Goal: Task Accomplishment & Management: Complete application form

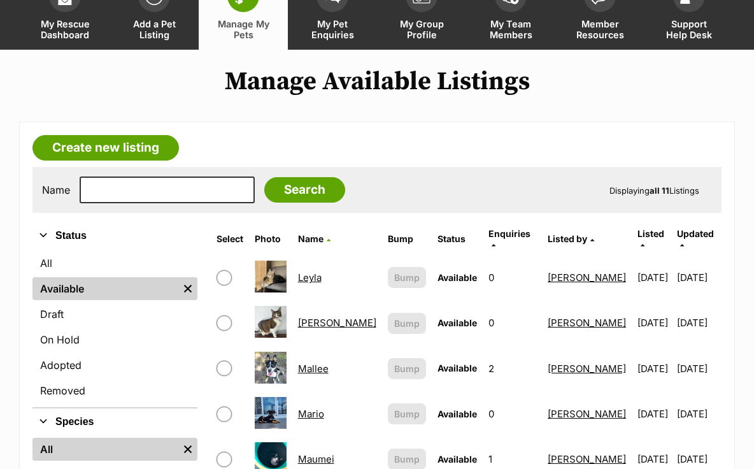
scroll to position [271, 0]
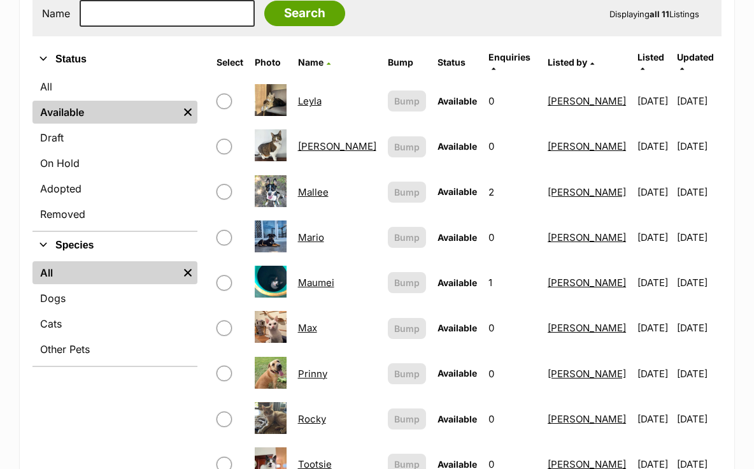
click at [317, 322] on link "Max" at bounding box center [307, 328] width 19 height 12
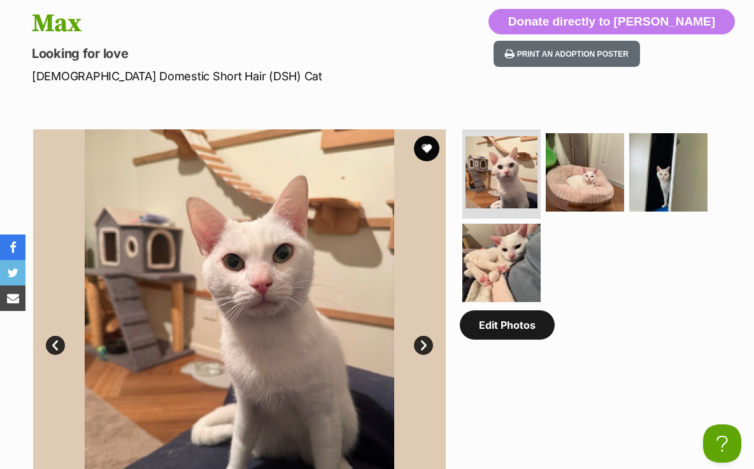
click at [490, 332] on link "Edit Photos" at bounding box center [507, 324] width 95 height 29
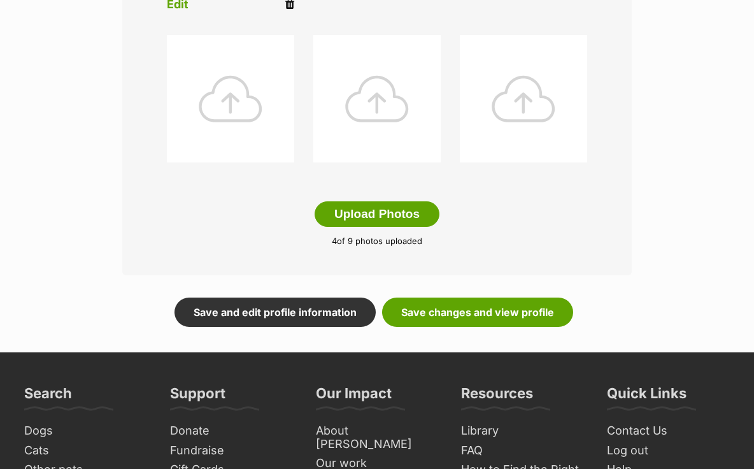
scroll to position [688, 0]
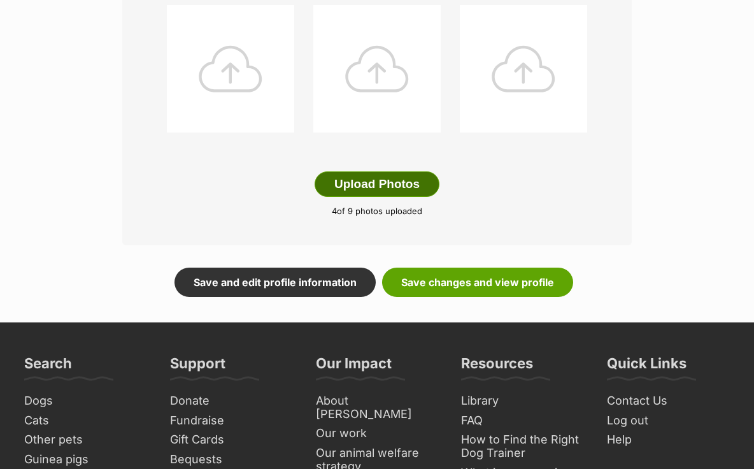
click at [417, 183] on button "Upload Photos" at bounding box center [377, 183] width 125 height 25
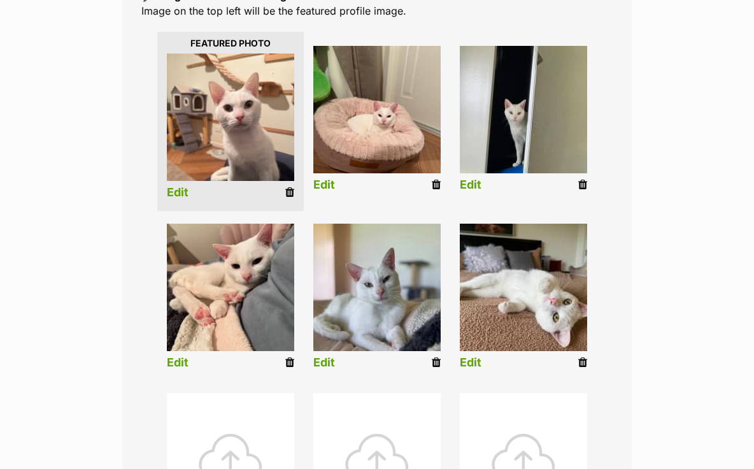
scroll to position [295, 0]
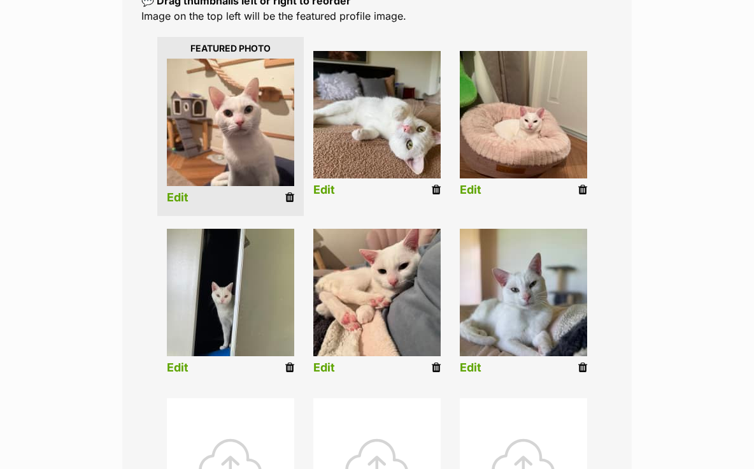
click at [335, 188] on li "Edit" at bounding box center [377, 127] width 146 height 164
click at [325, 189] on link "Edit" at bounding box center [324, 189] width 22 height 13
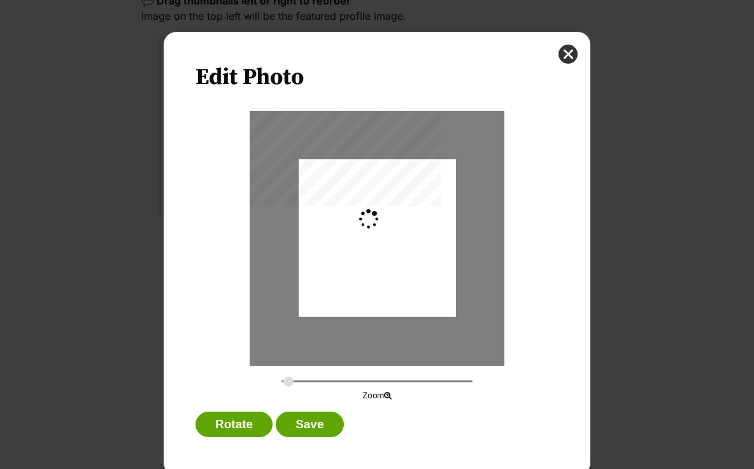
scroll to position [0, 0]
type input "0.3659"
drag, startPoint x: 413, startPoint y: 246, endPoint x: 393, endPoint y: 246, distance: 19.7
click at [393, 245] on div "Dialog Window - Close (Press escape to close)" at bounding box center [360, 237] width 210 height 157
click at [311, 421] on button "Save" at bounding box center [310, 423] width 68 height 25
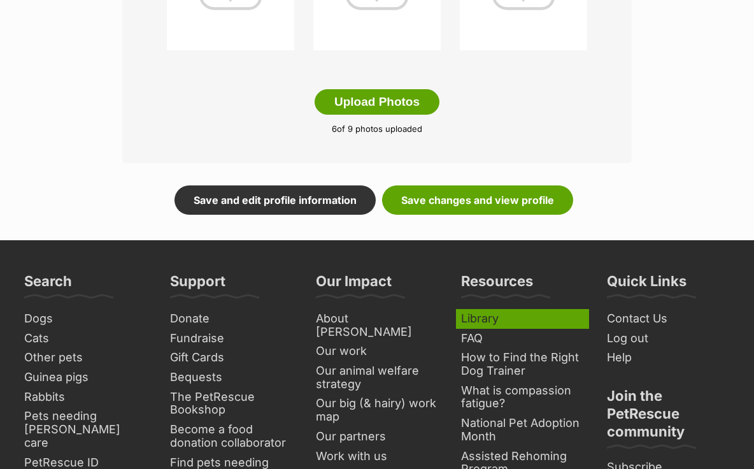
scroll to position [797, 0]
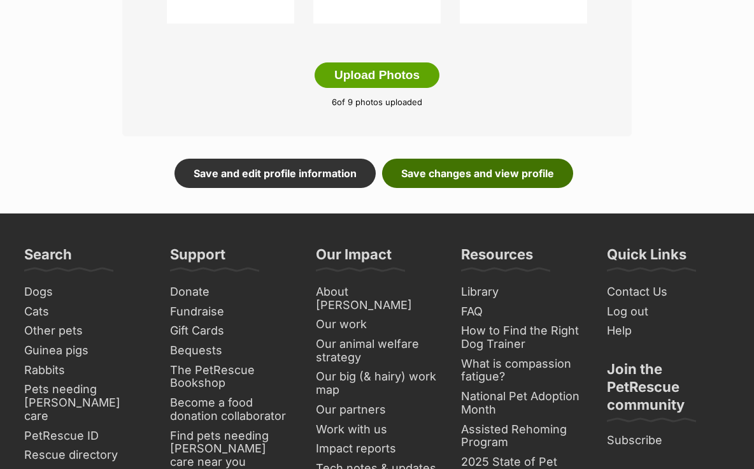
click at [516, 175] on link "Save changes and view profile" at bounding box center [477, 173] width 191 height 29
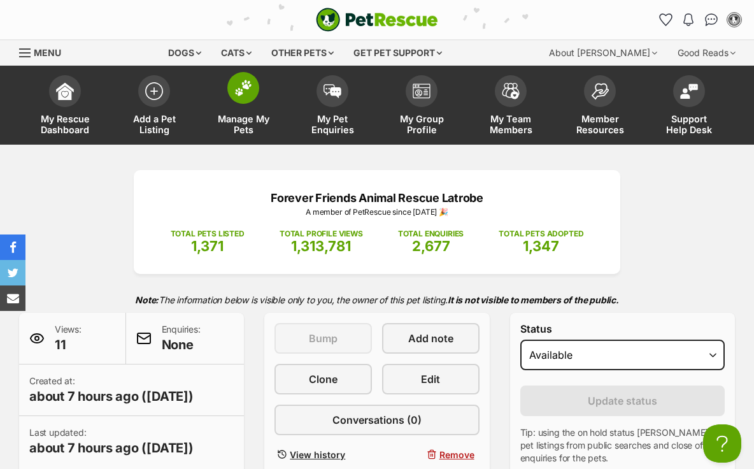
click at [239, 95] on img at bounding box center [243, 88] width 18 height 17
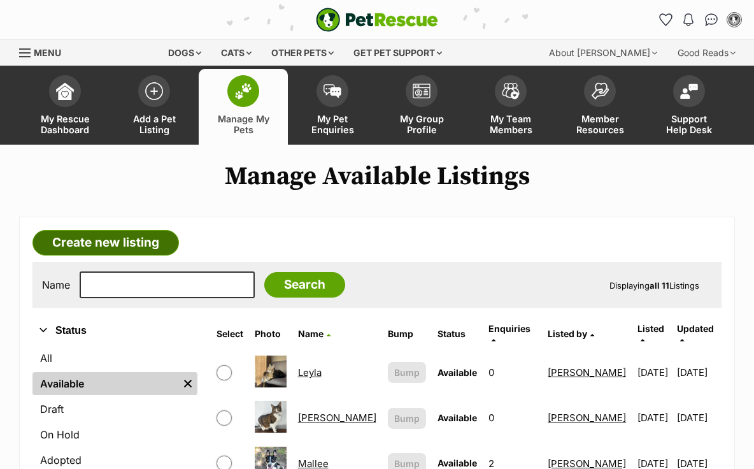
click at [128, 240] on link "Create new listing" at bounding box center [105, 242] width 146 height 25
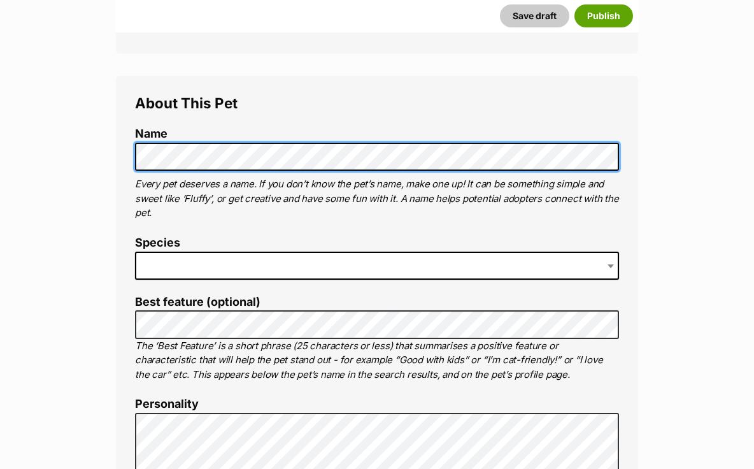
scroll to position [488, 0]
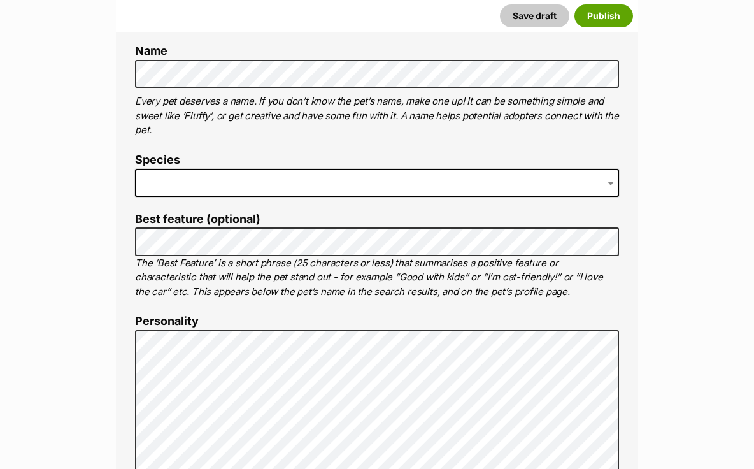
click at [198, 185] on span at bounding box center [377, 183] width 484 height 28
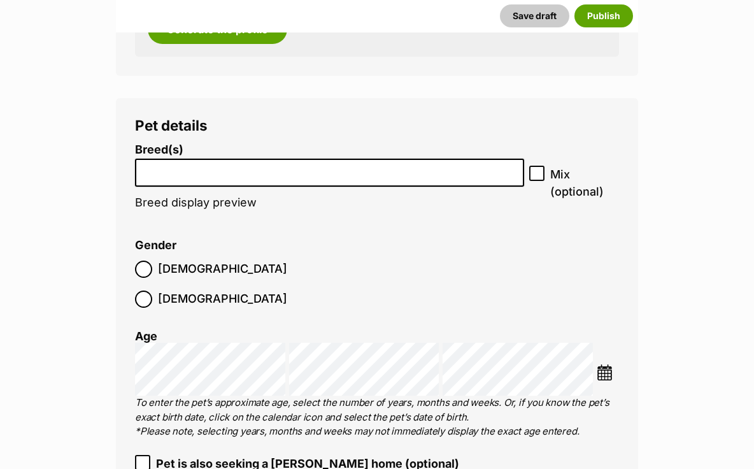
scroll to position [1710, 0]
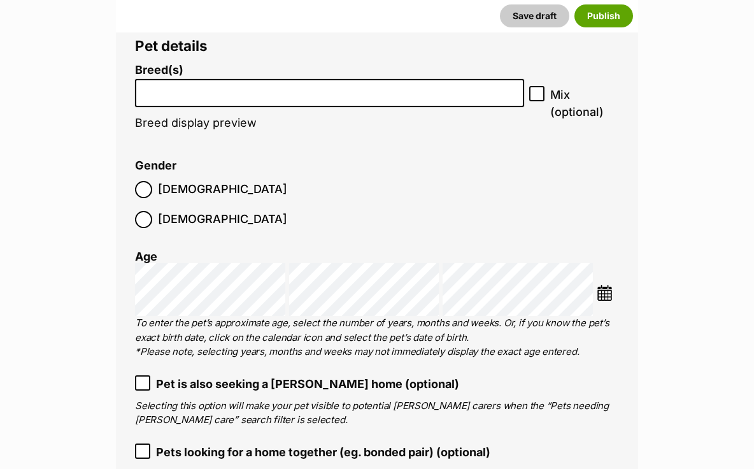
click at [314, 92] on input "search" at bounding box center [329, 89] width 380 height 13
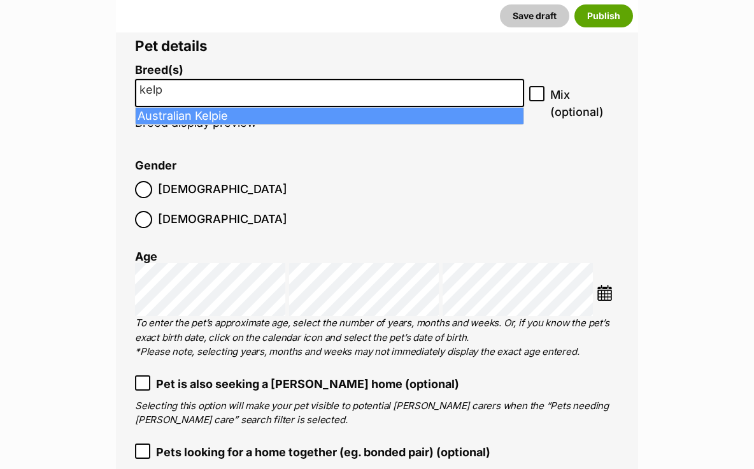
type input "kelp"
select select "723"
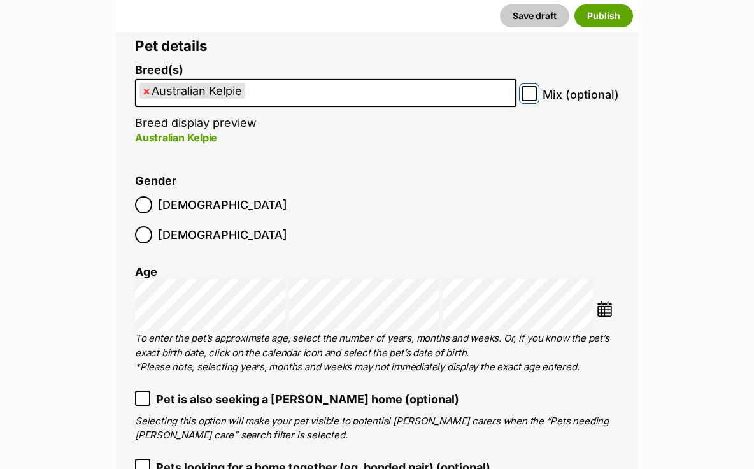
click at [525, 97] on input "Mix (optional)" at bounding box center [529, 93] width 15 height 15
checkbox input "true"
click at [348, 96] on ul "× Australian Kelpie" at bounding box center [325, 93] width 379 height 26
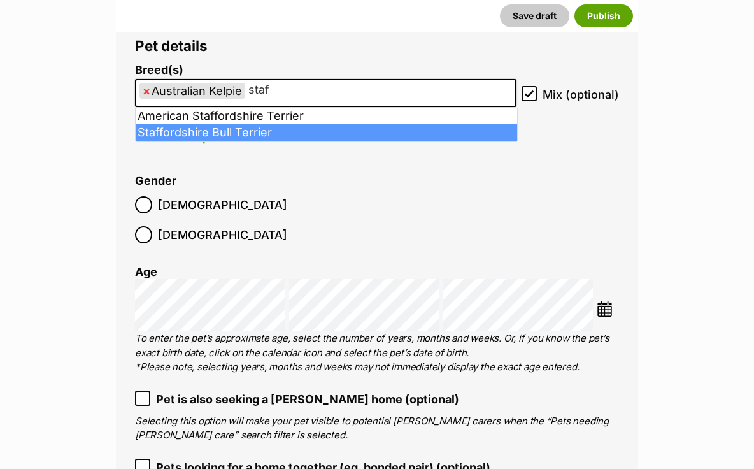
type input "staf"
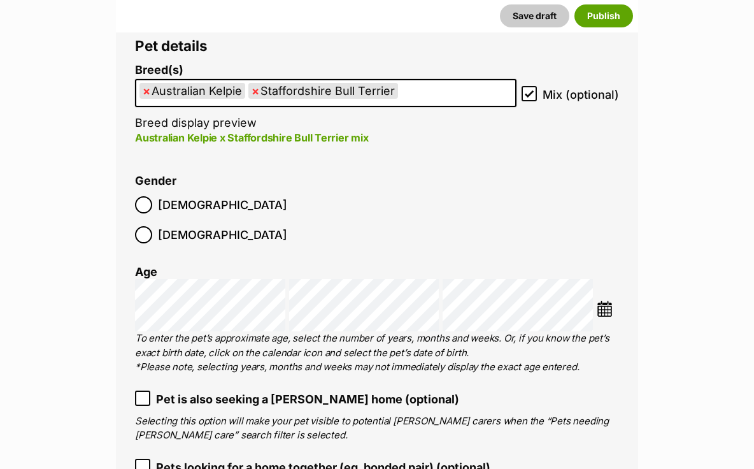
click at [155, 204] on label "Male" at bounding box center [211, 204] width 152 height 17
click at [606, 301] on img at bounding box center [605, 309] width 16 height 16
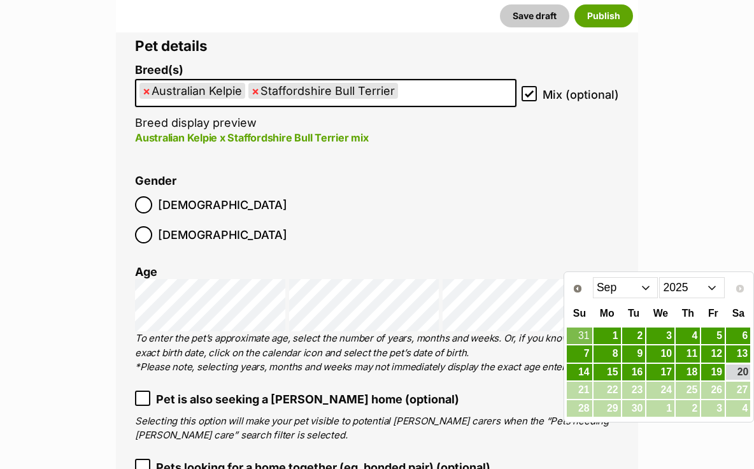
click at [646, 291] on select "Jan Feb Mar Apr May Jun Jul Aug Sep" at bounding box center [626, 287] width 66 height 20
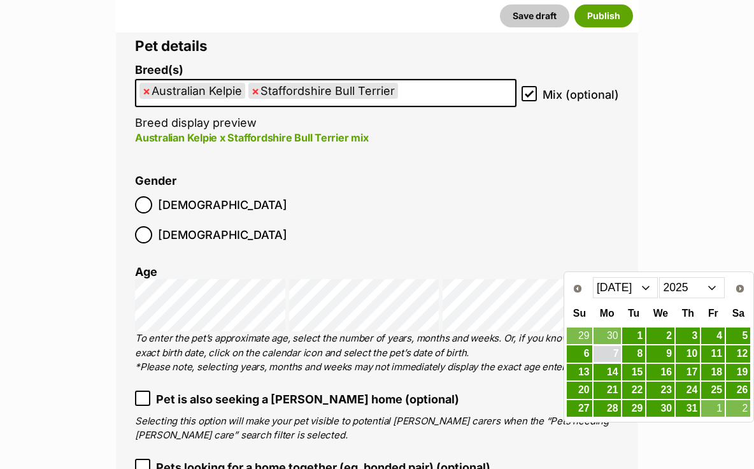
click at [605, 355] on link "7" at bounding box center [607, 354] width 27 height 16
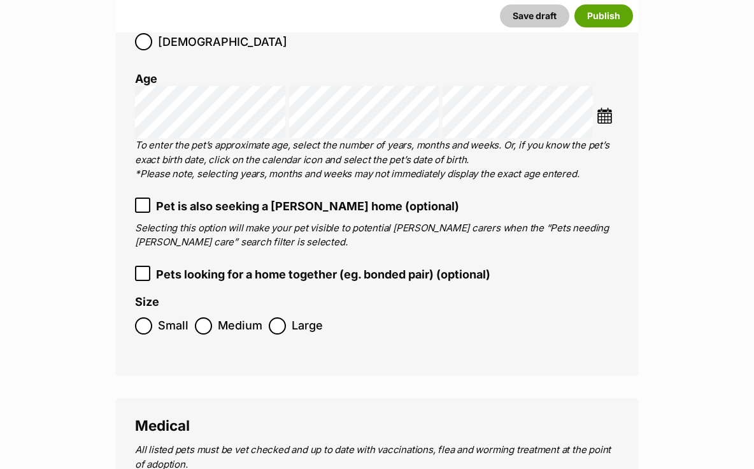
scroll to position [1918, 0]
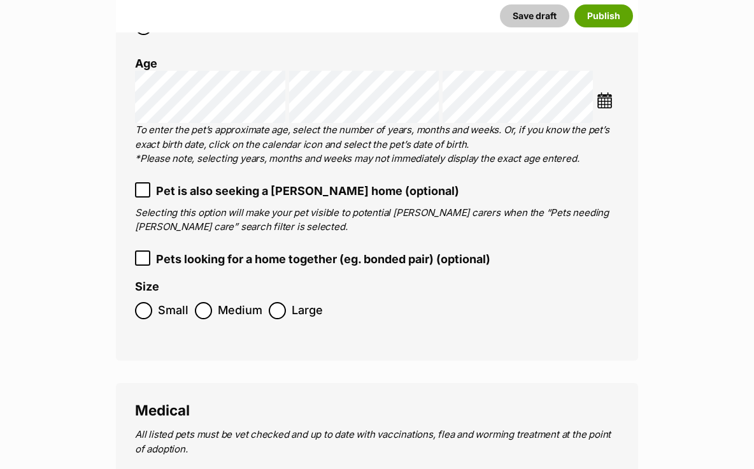
click at [222, 302] on span "Medium" at bounding box center [240, 310] width 45 height 17
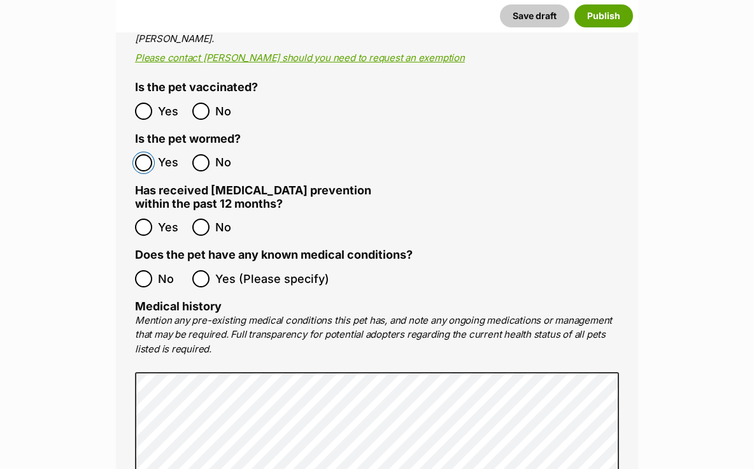
scroll to position [2462, 0]
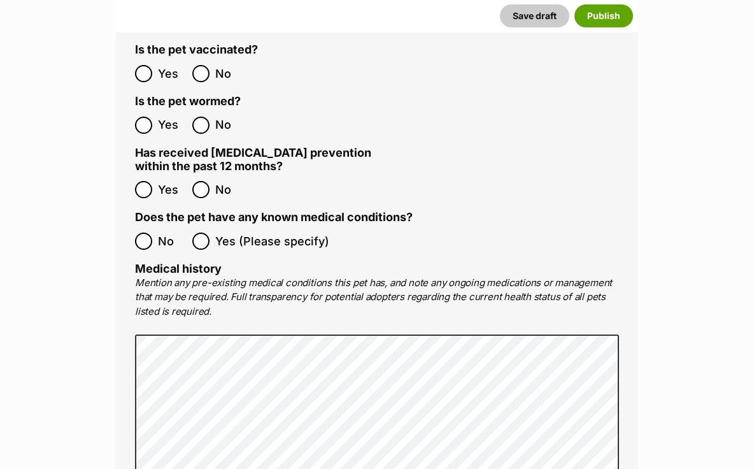
click at [141, 175] on ol "Yes No" at bounding box center [256, 190] width 242 height 30
click at [143, 226] on ol "No Yes (Please specify)" at bounding box center [377, 241] width 484 height 30
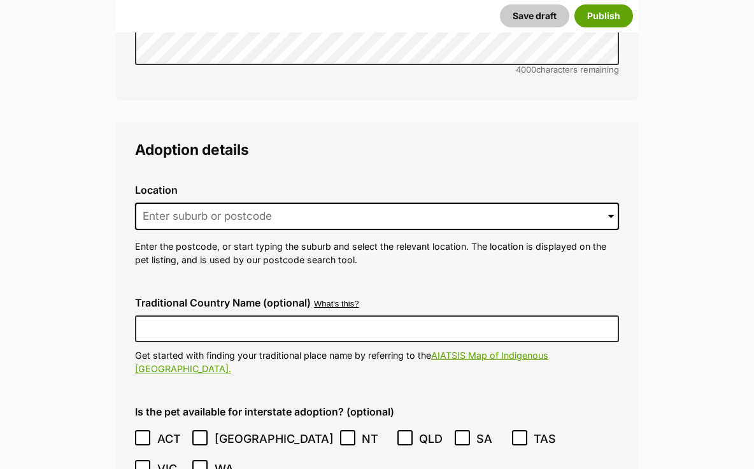
scroll to position [3012, 0]
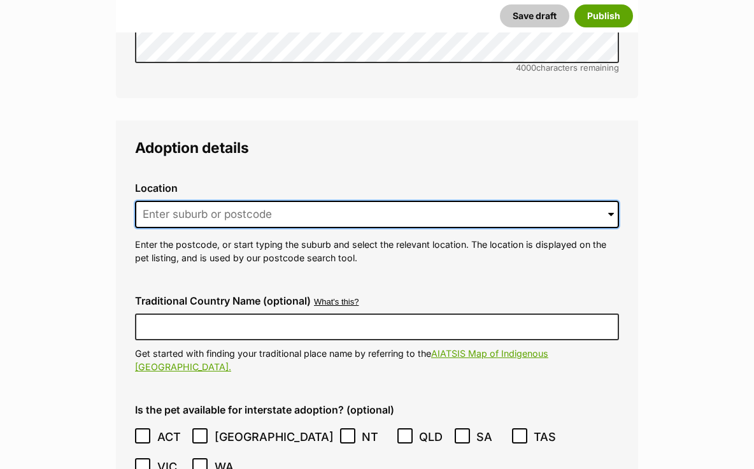
click at [176, 201] on input at bounding box center [377, 215] width 484 height 28
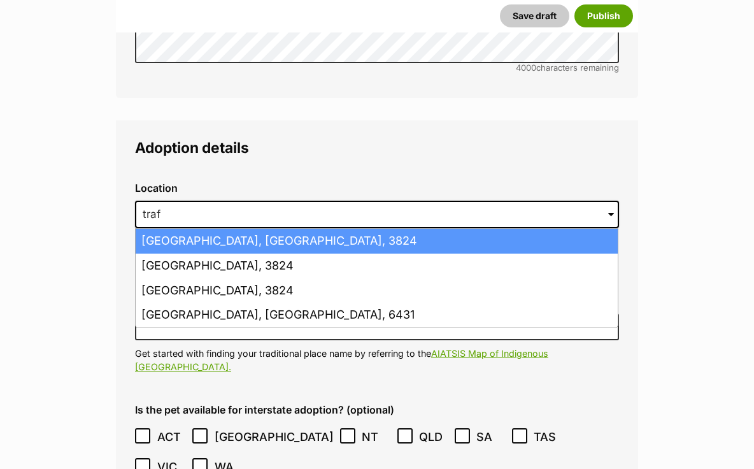
click at [192, 229] on li "Trafalgar, Victoria, 3824" at bounding box center [377, 241] width 482 height 25
type input "Trafalgar, Victoria, 3824"
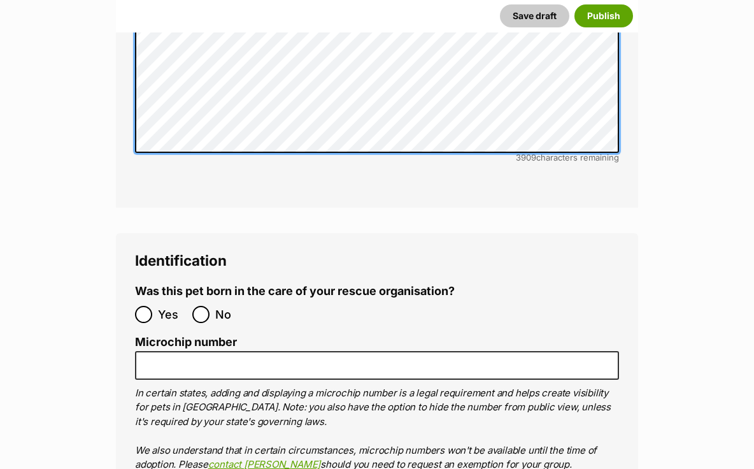
scroll to position [4105, 0]
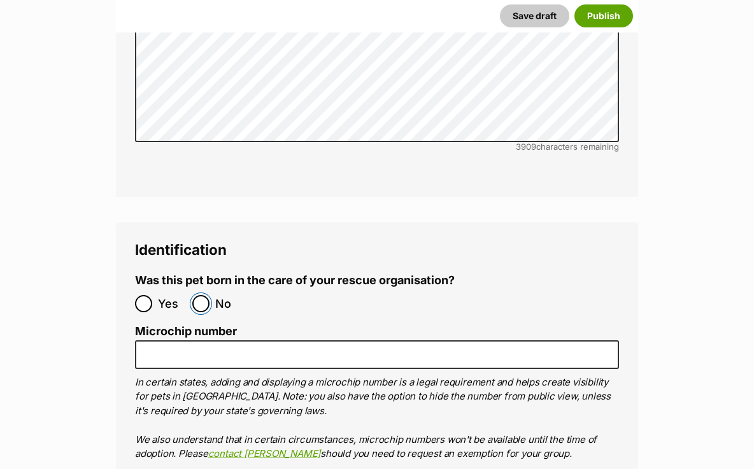
click at [205, 295] on input "No" at bounding box center [200, 303] width 17 height 17
radio input "true"
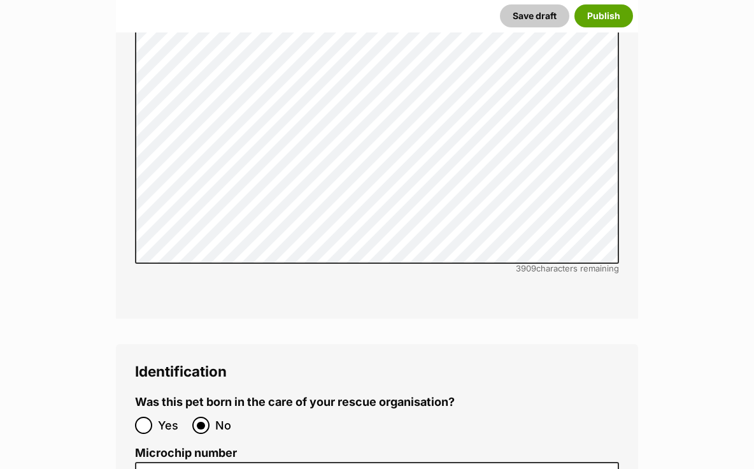
scroll to position [4193, 0]
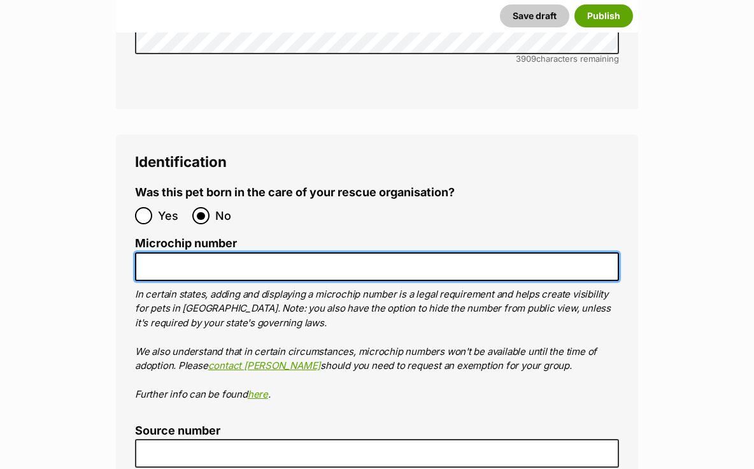
click at [245, 252] on input "Microchip number" at bounding box center [377, 266] width 484 height 29
paste input "MC956000017355500"
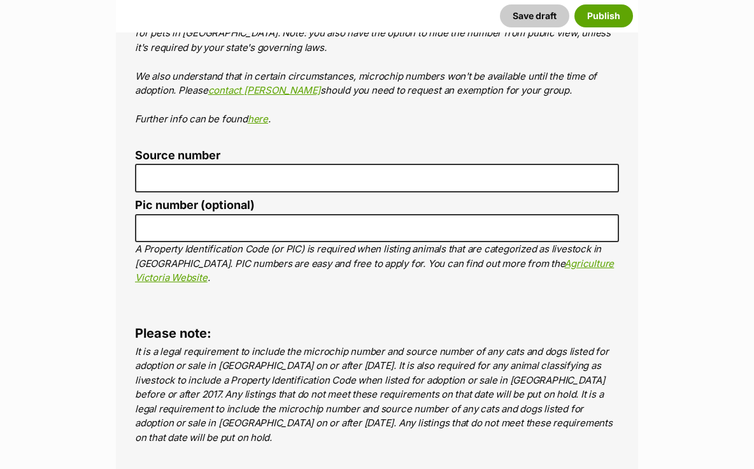
type input "MC956000017355500"
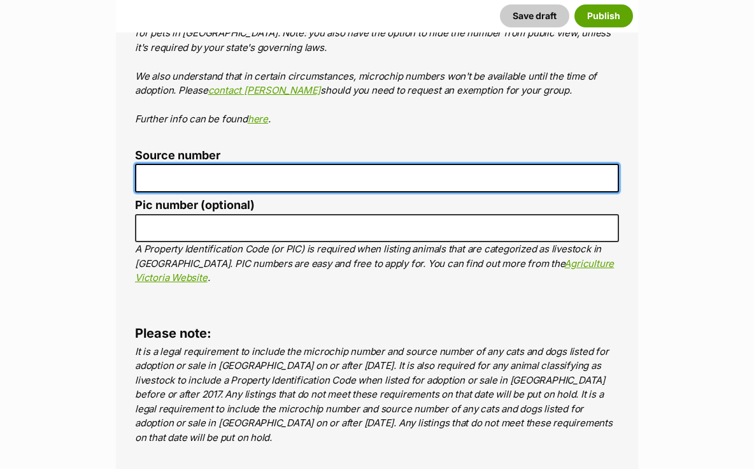
click at [243, 164] on input "Source number" at bounding box center [377, 178] width 484 height 29
type input "RE102353"
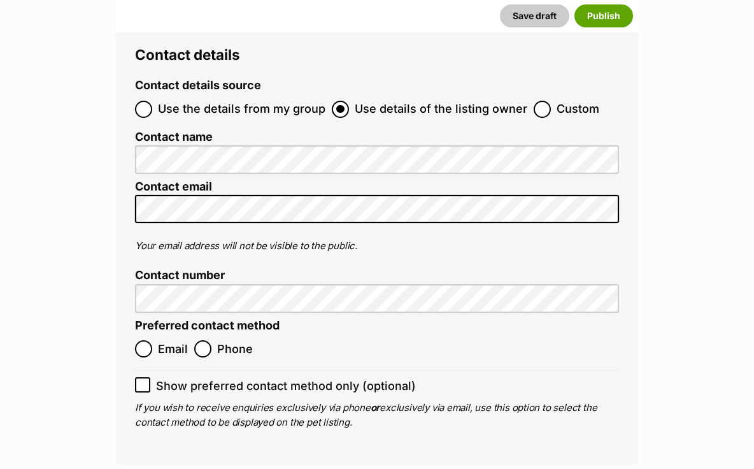
scroll to position [4954, 0]
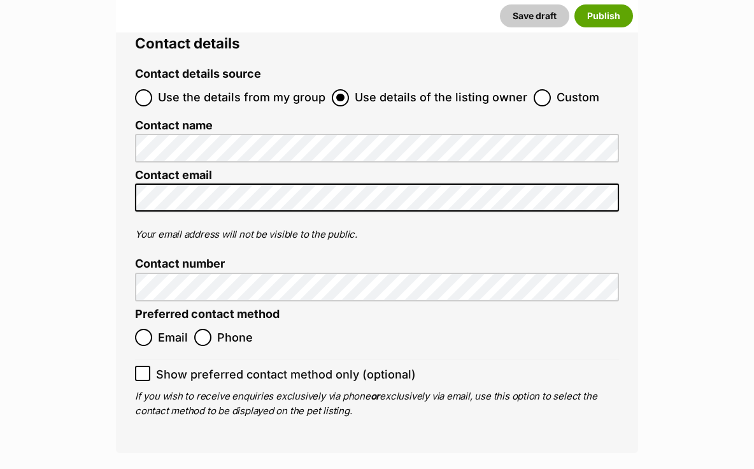
click at [164, 329] on span "Email" at bounding box center [173, 337] width 30 height 17
click at [152, 329] on input "Email" at bounding box center [143, 337] width 17 height 17
radio input "true"
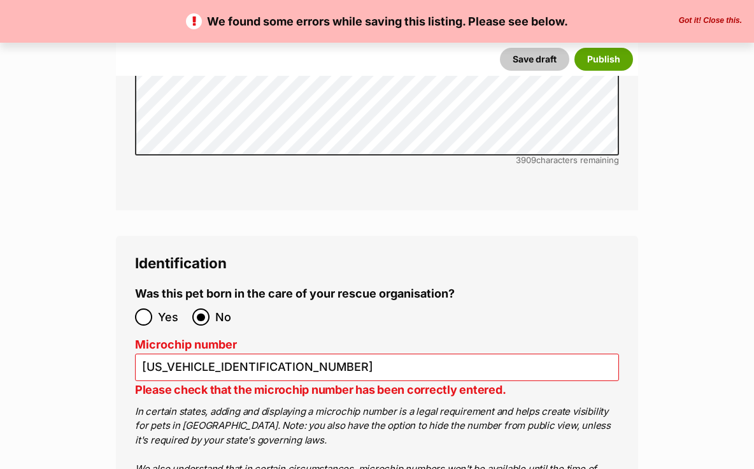
scroll to position [4185, 0]
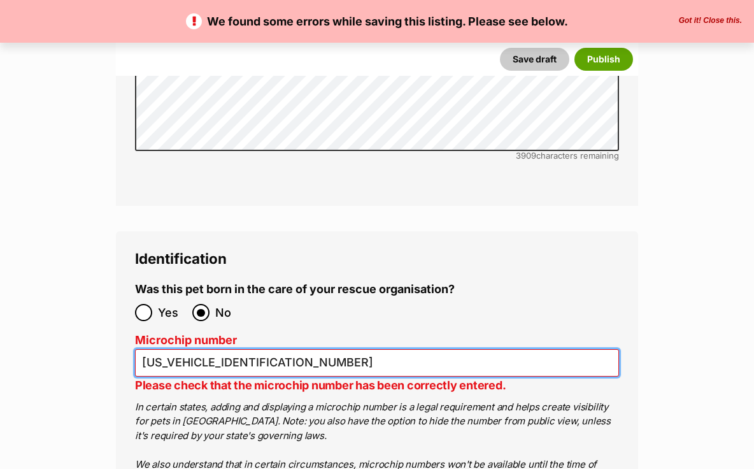
click at [240, 349] on input "[US_VEHICLE_IDENTIFICATION_NUMBER]" at bounding box center [377, 362] width 484 height 27
click at [162, 349] on input "[US_VEHICLE_IDENTIFICATION_NUMBER]" at bounding box center [377, 362] width 484 height 27
click at [162, 349] on input "956000017355500" at bounding box center [377, 362] width 484 height 27
paste input "text"
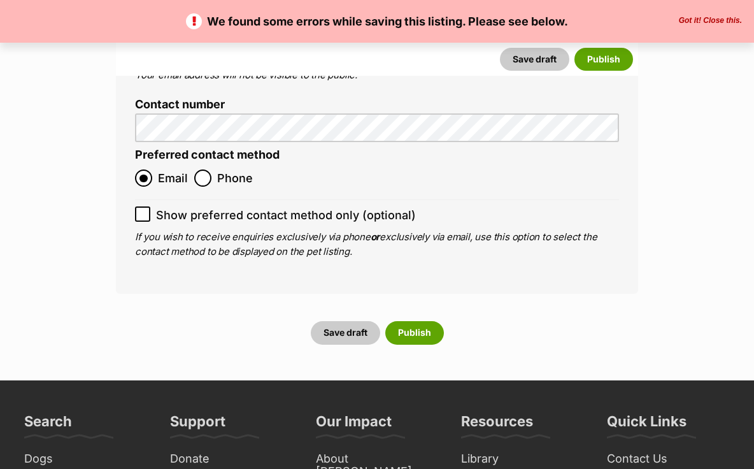
scroll to position [5253, 0]
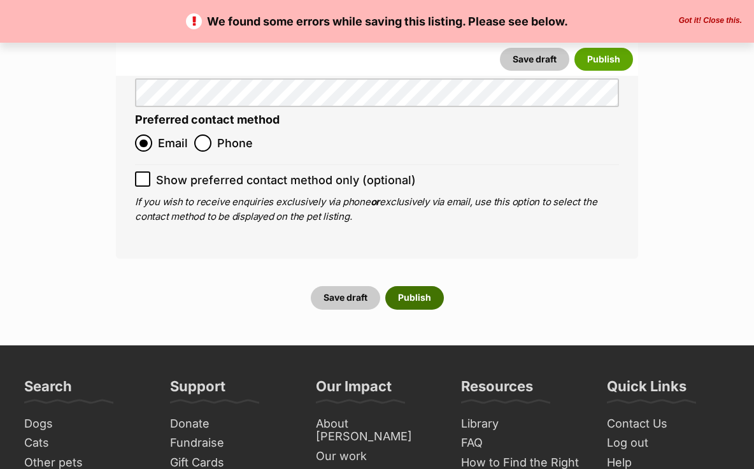
type input "956000017355500"
click at [419, 286] on button "Publish" at bounding box center [414, 297] width 59 height 23
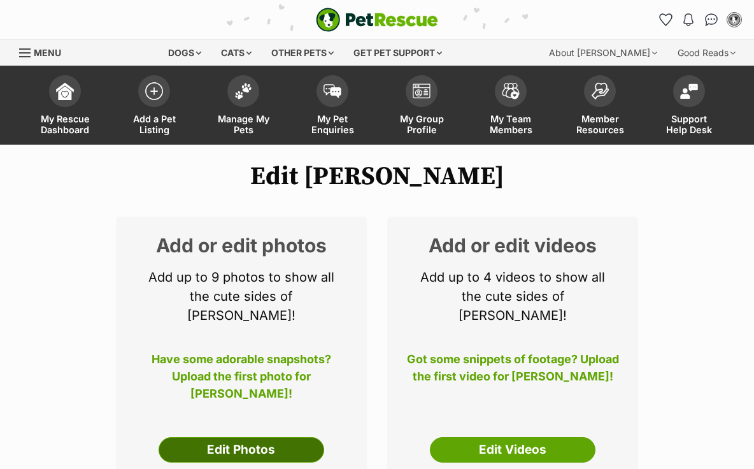
click at [199, 437] on link "Edit Photos" at bounding box center [242, 449] width 166 height 25
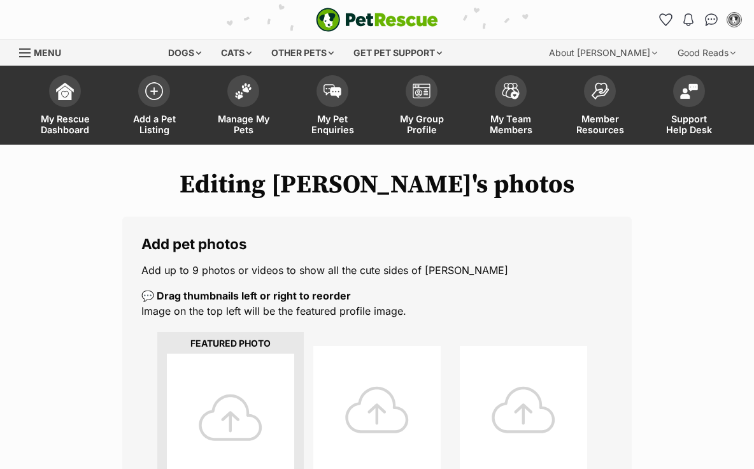
click at [232, 411] on div at bounding box center [230, 416] width 127 height 127
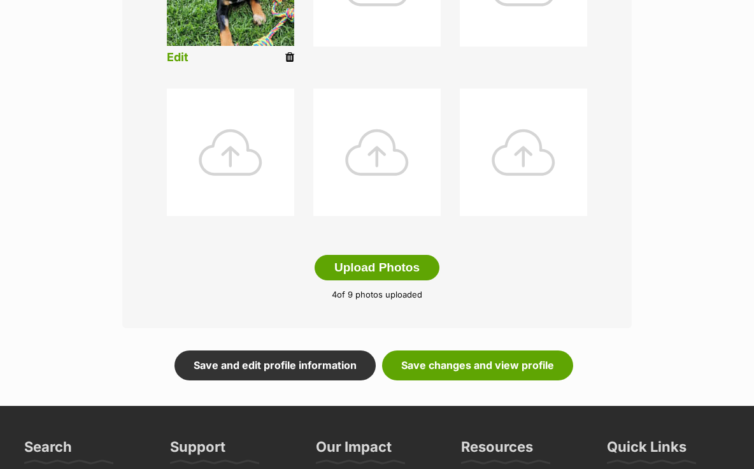
scroll to position [655, 0]
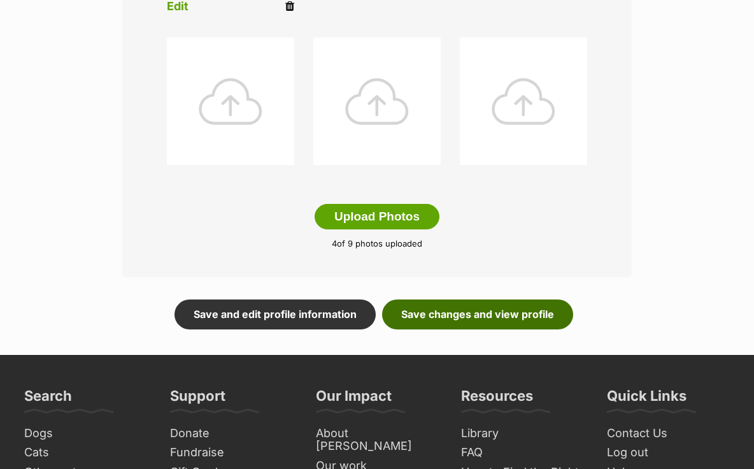
click at [501, 310] on link "Save changes and view profile" at bounding box center [477, 313] width 191 height 29
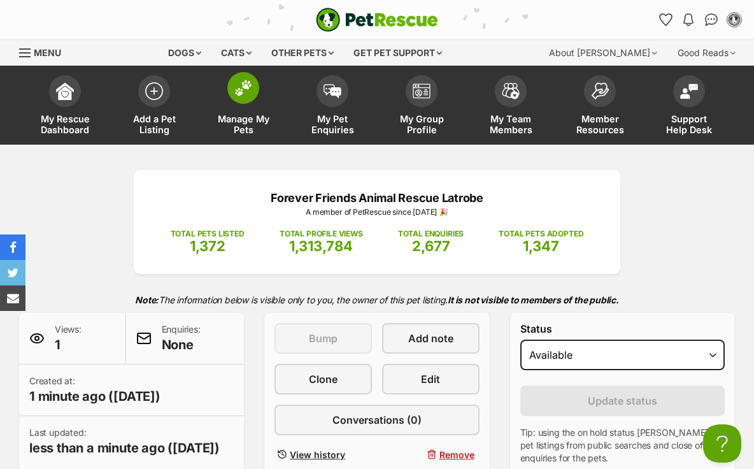
click at [243, 86] on img at bounding box center [243, 88] width 18 height 17
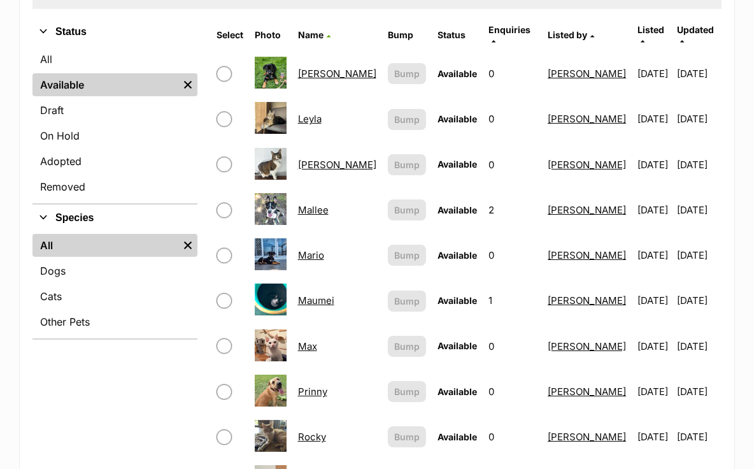
scroll to position [302, 0]
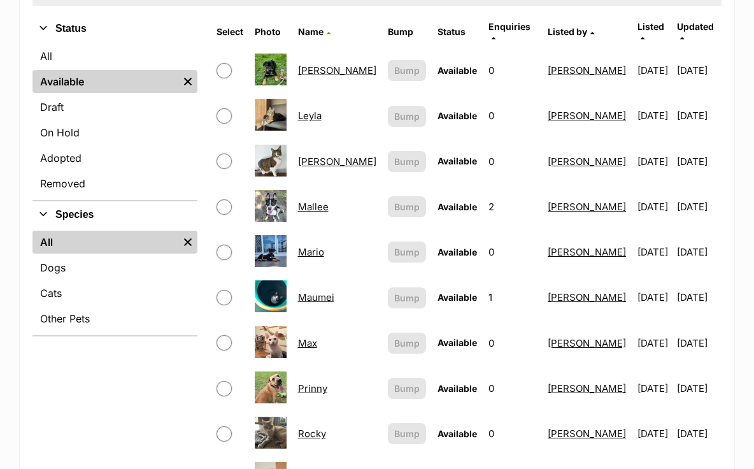
click at [317, 246] on link "Mario" at bounding box center [311, 252] width 26 height 12
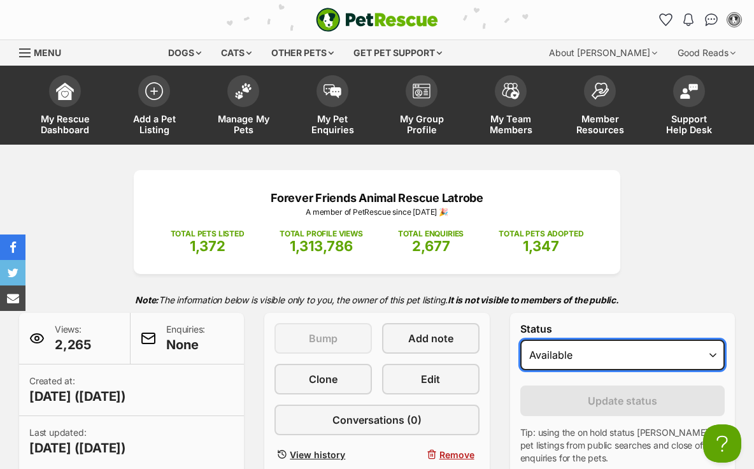
click at [547, 361] on select "Draft Available On hold Adopted" at bounding box center [622, 354] width 204 height 31
select select "rehomed"
click at [520, 340] on select "Draft Available On hold Adopted" at bounding box center [622, 354] width 204 height 31
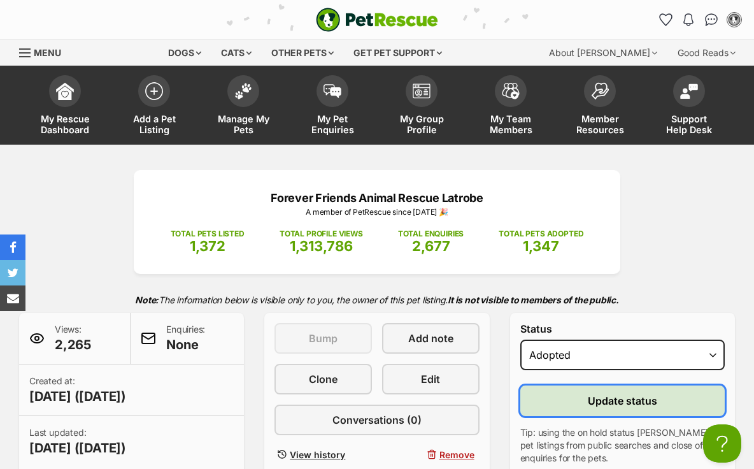
click at [553, 403] on button "Update status" at bounding box center [622, 400] width 204 height 31
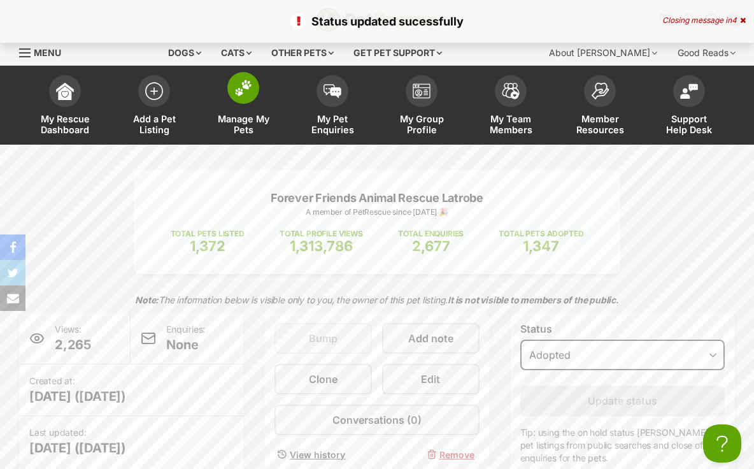
click at [247, 90] on img at bounding box center [243, 88] width 18 height 17
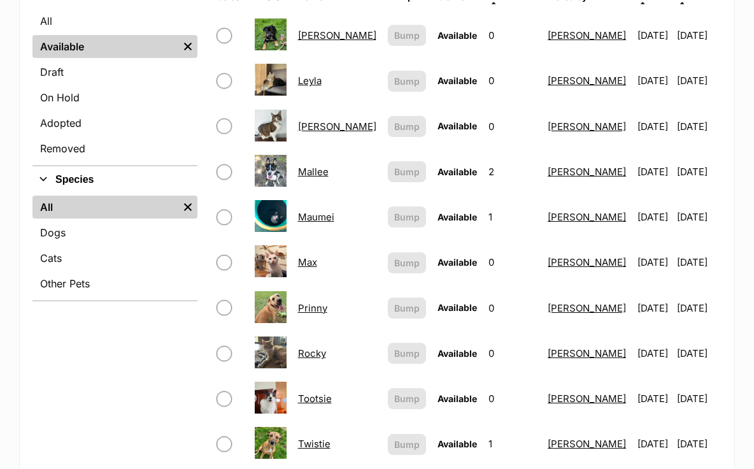
scroll to position [336, 0]
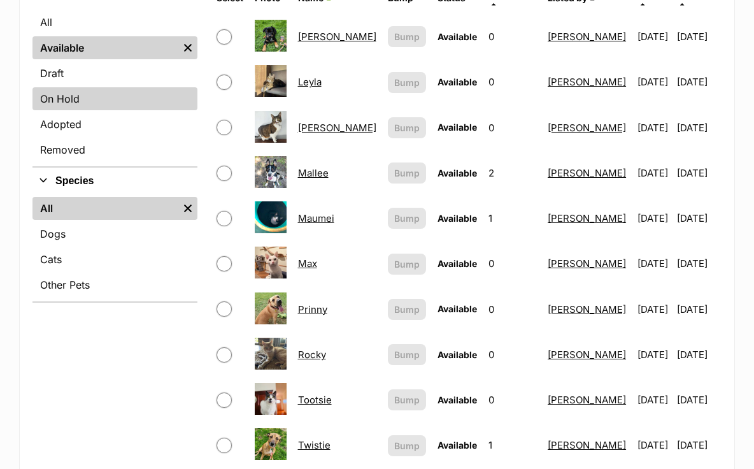
click at [91, 101] on link "On Hold" at bounding box center [114, 98] width 165 height 23
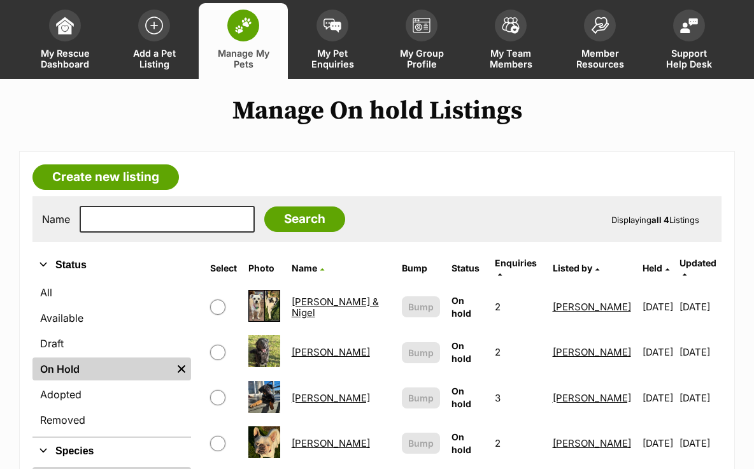
scroll to position [67, 0]
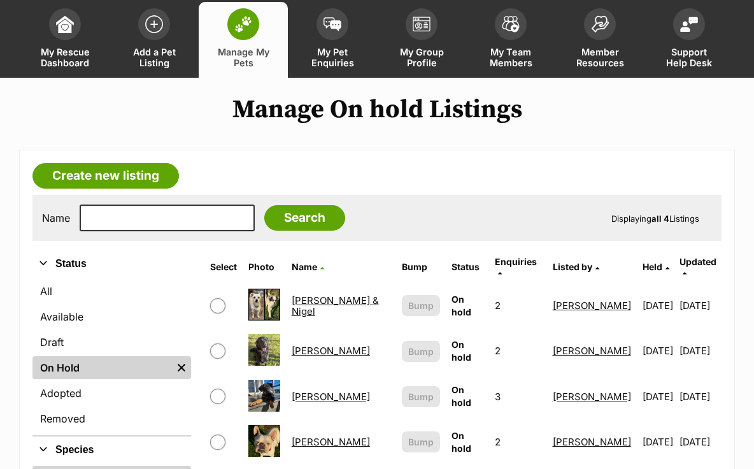
click at [313, 390] on link "[PERSON_NAME]" at bounding box center [331, 396] width 78 height 12
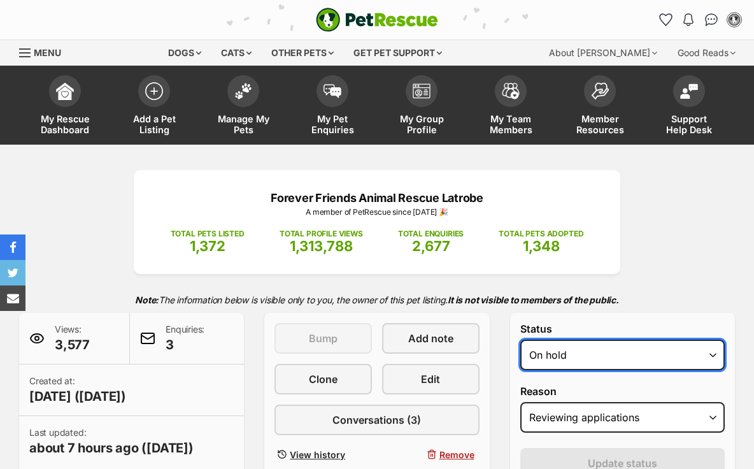
click at [560, 355] on select "Draft - not available as listing has enquires Available On hold Adopted" at bounding box center [622, 354] width 204 height 31
select select "rehomed"
click at [520, 340] on select "Draft - not available as listing has enquires Available On hold Adopted" at bounding box center [622, 354] width 204 height 31
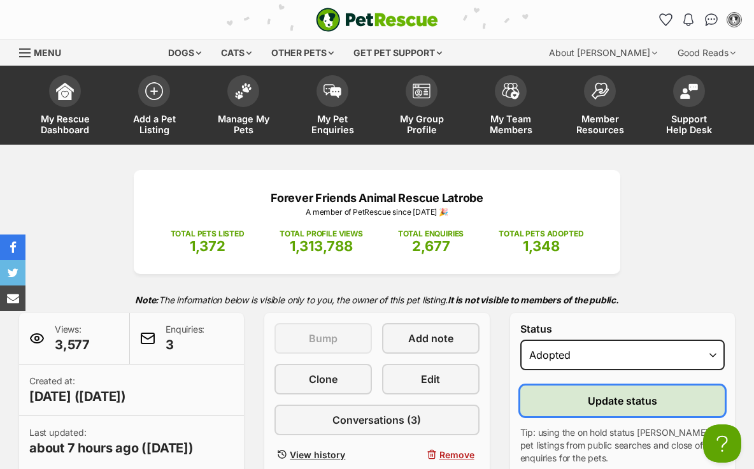
click at [562, 403] on button "Update status" at bounding box center [622, 400] width 204 height 31
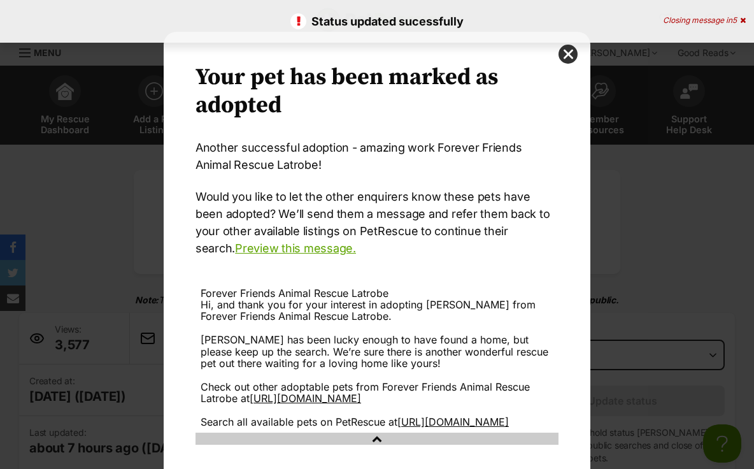
scroll to position [101, 0]
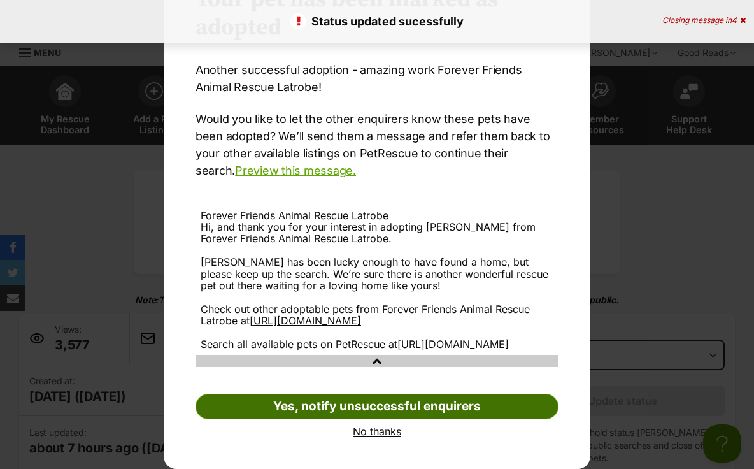
click at [301, 402] on link "Yes, notify unsuccessful enquirers" at bounding box center [377, 406] width 363 height 25
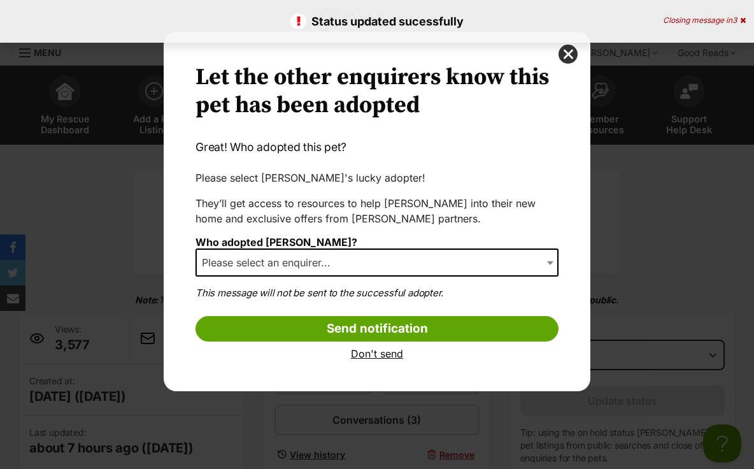
click at [301, 260] on span "Please select an enquirer..." at bounding box center [270, 262] width 146 height 18
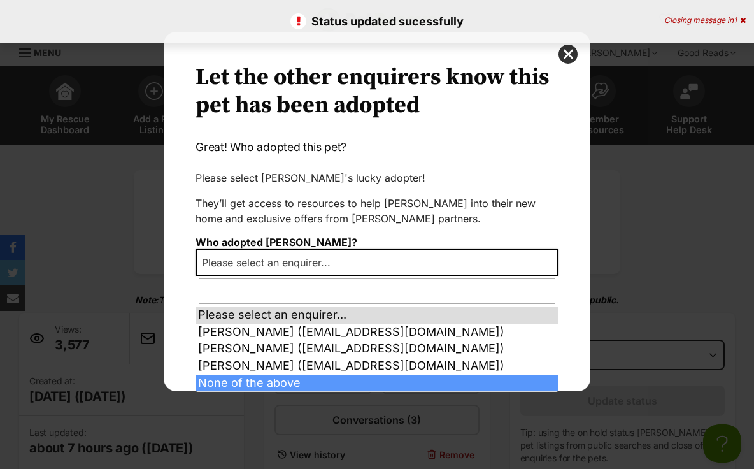
select select "other"
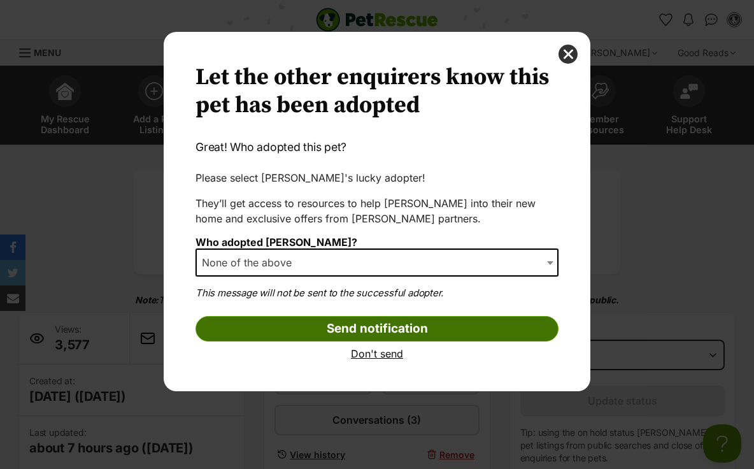
click at [275, 334] on input "Send notification" at bounding box center [377, 328] width 363 height 25
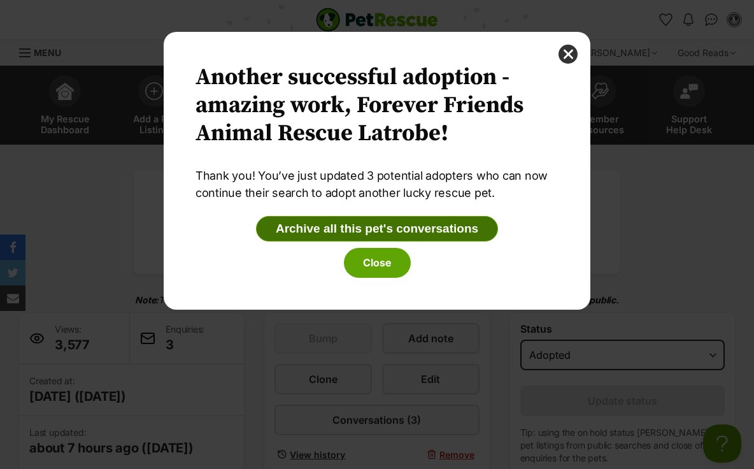
click at [348, 227] on button "Archive all this pet's conversations" at bounding box center [377, 228] width 242 height 25
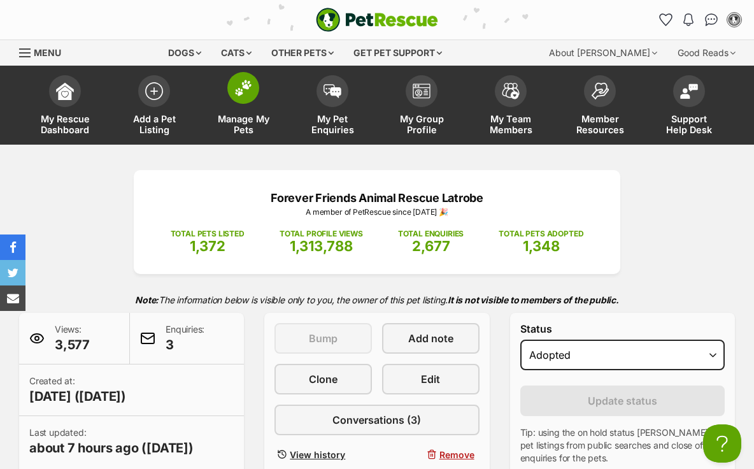
click at [248, 86] on img at bounding box center [243, 88] width 18 height 17
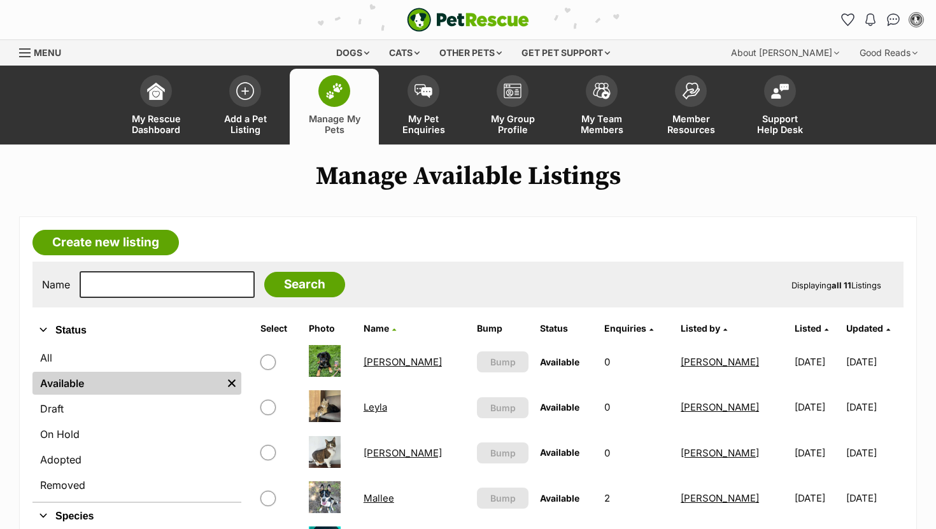
click at [379, 364] on link "[PERSON_NAME]" at bounding box center [403, 362] width 78 height 12
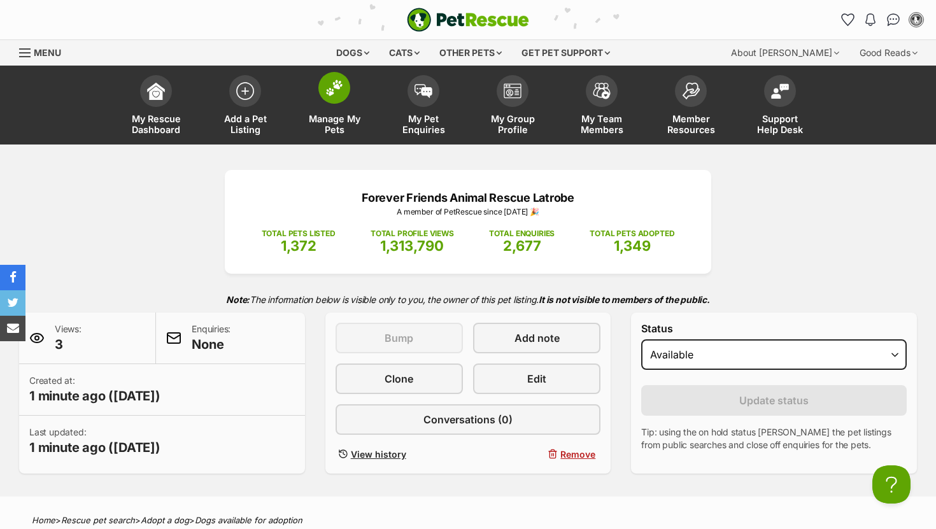
click at [329, 87] on img at bounding box center [334, 88] width 18 height 17
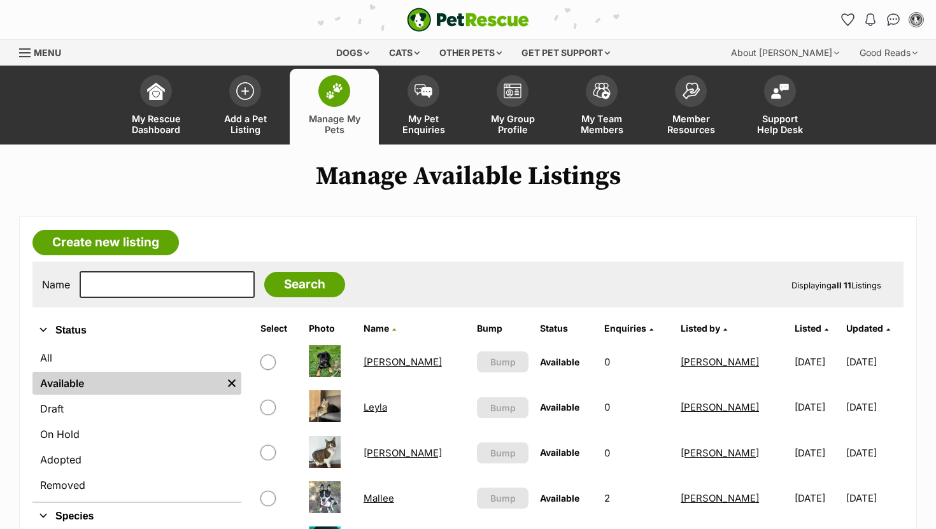
click at [383, 366] on link "[PERSON_NAME]" at bounding box center [403, 362] width 78 height 12
